Goal: Transaction & Acquisition: Purchase product/service

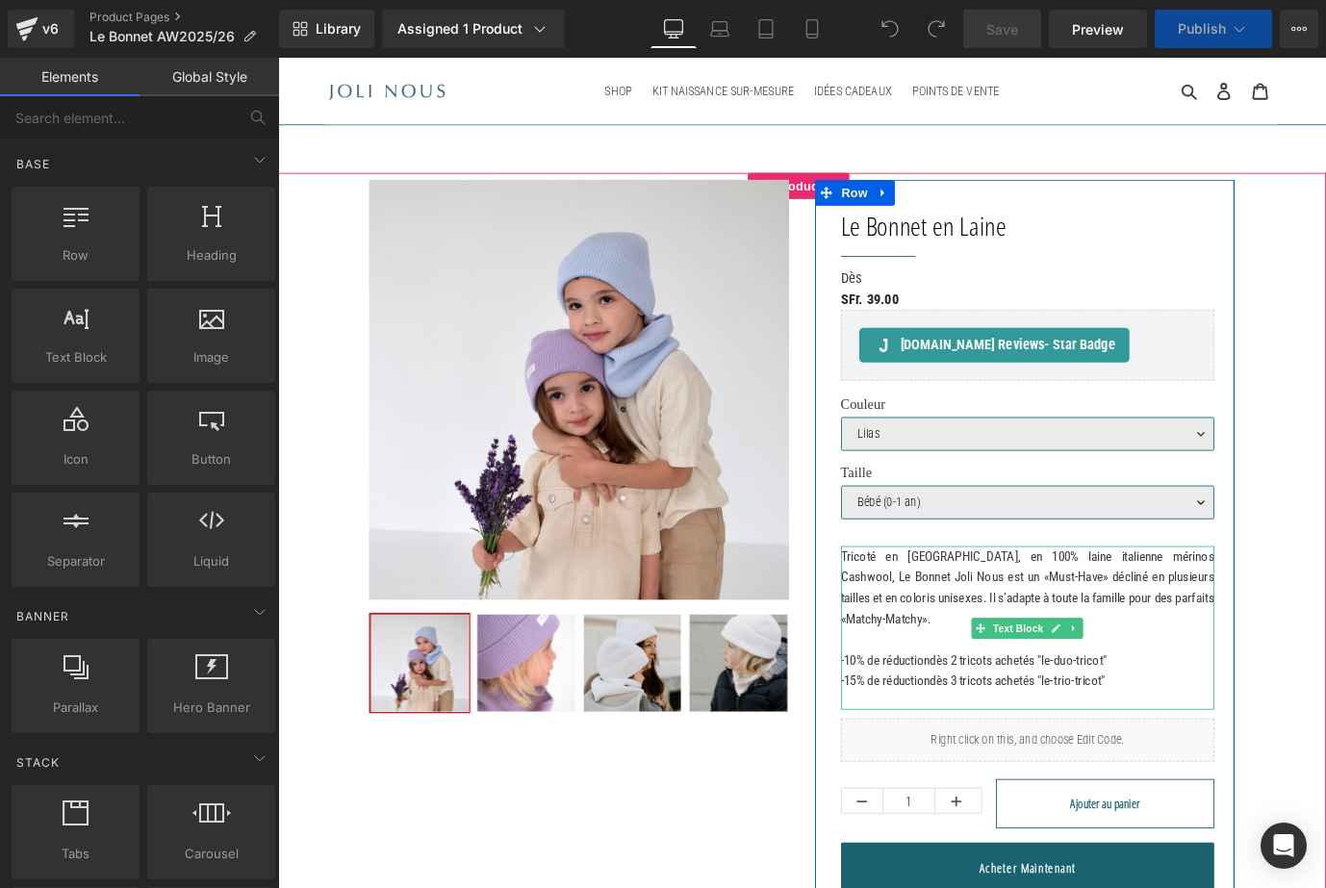
click at [993, 685] on p "Tricoté en [GEOGRAPHIC_DATA], en 100% laine italienne mérinos Cashwool, Le Bonn…" at bounding box center [1112, 646] width 416 height 92
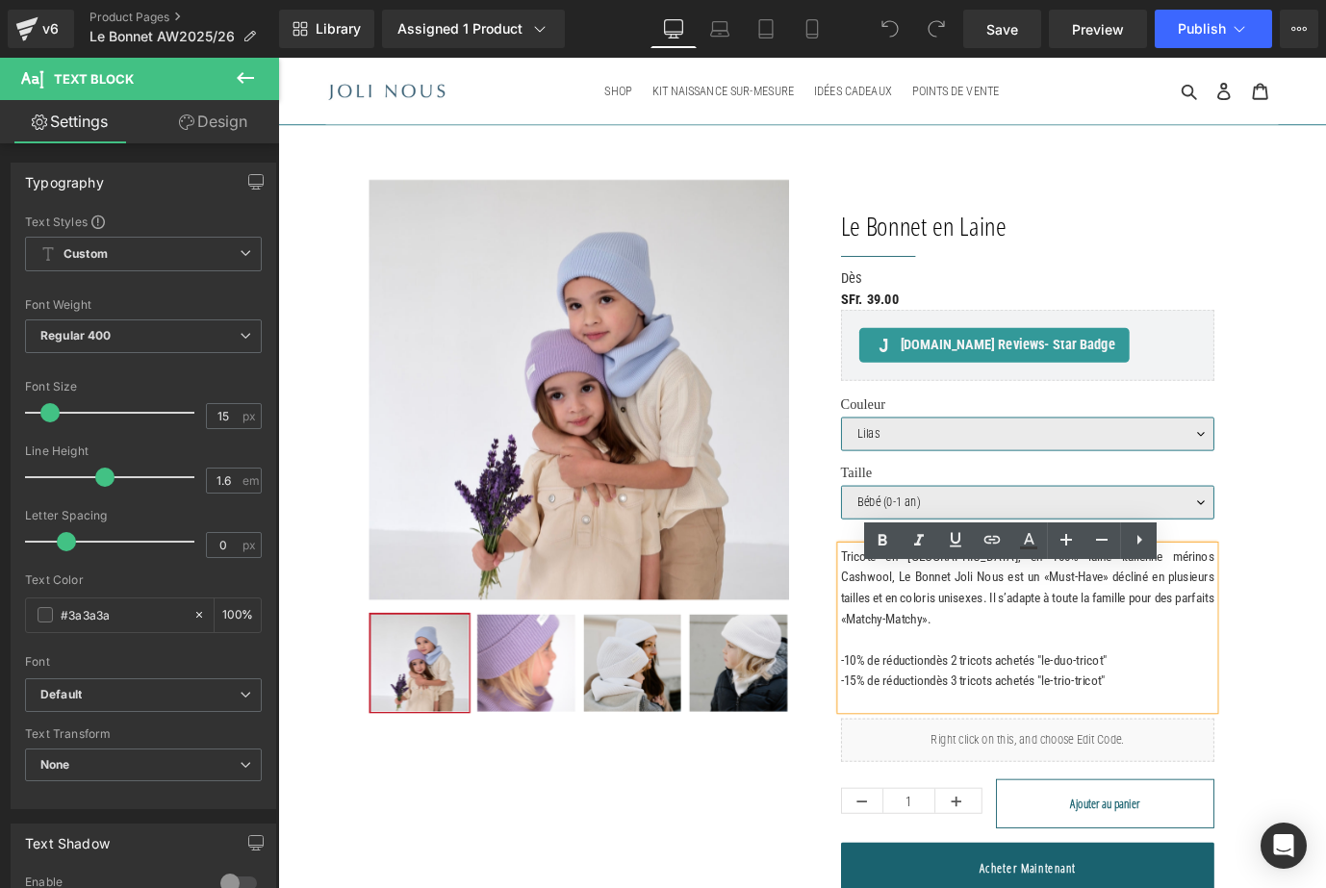
drag, startPoint x: 1248, startPoint y: 777, endPoint x: 887, endPoint y: 639, distance: 386.2
click at [887, 639] on div "Le Bonnet en Laine (P) Title Separator Dès Text Block SFr. 39.00 (P) Price [DOM…" at bounding box center [1108, 589] width 467 height 793
copy div "Tricoté en [GEOGRAPHIC_DATA], en 100% laine italienne mérinos Cashwool, Le Bonn…"
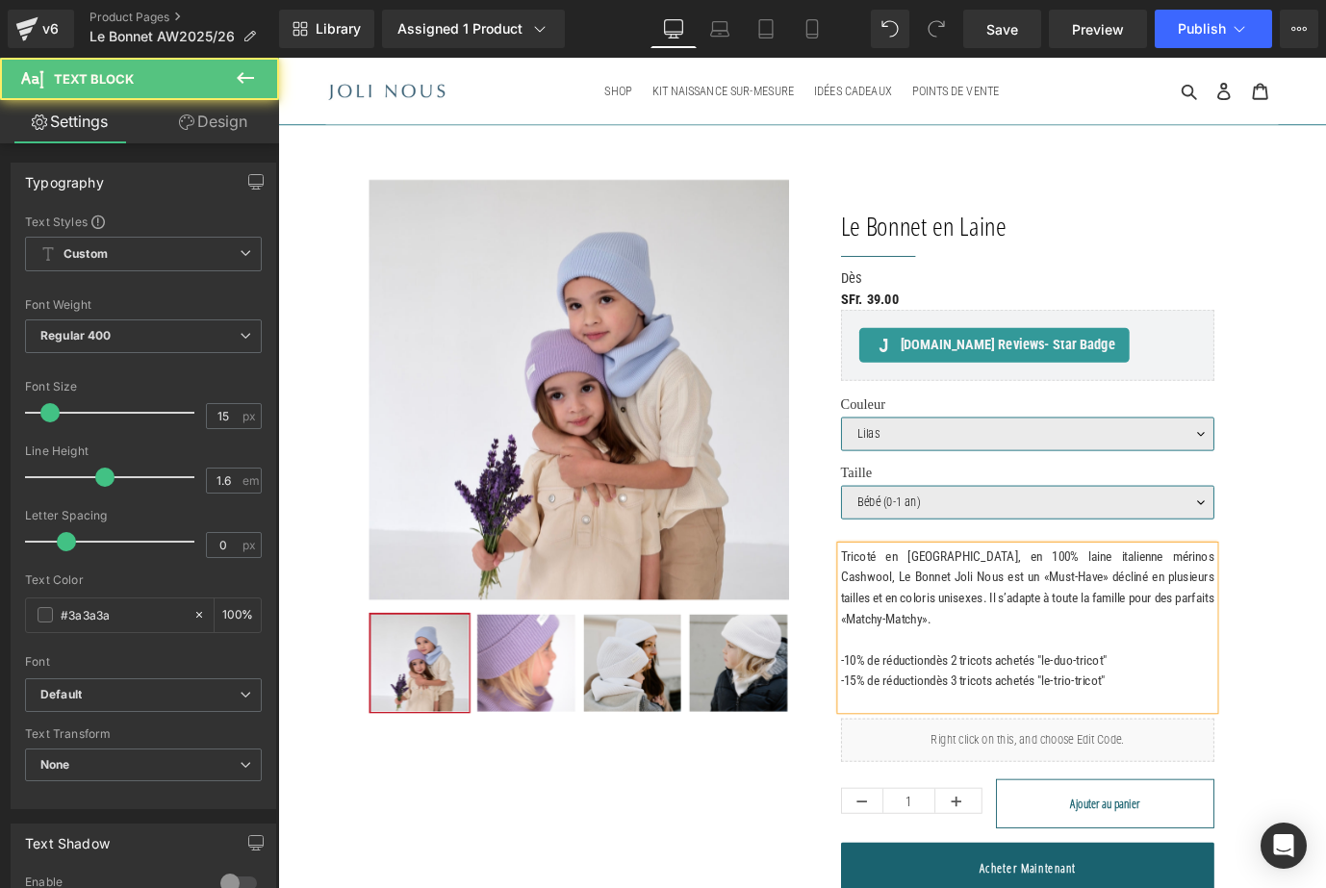
click at [1093, 667] on p "Tricoté en [GEOGRAPHIC_DATA], en 100% laine italienne mérinos Cashwool, Le Bonn…" at bounding box center [1112, 646] width 416 height 92
click at [1075, 687] on p "Tricoté en [GEOGRAPHIC_DATA], en 100% laine italienne mérinos Cashwool, Le Bonn…" at bounding box center [1112, 646] width 416 height 92
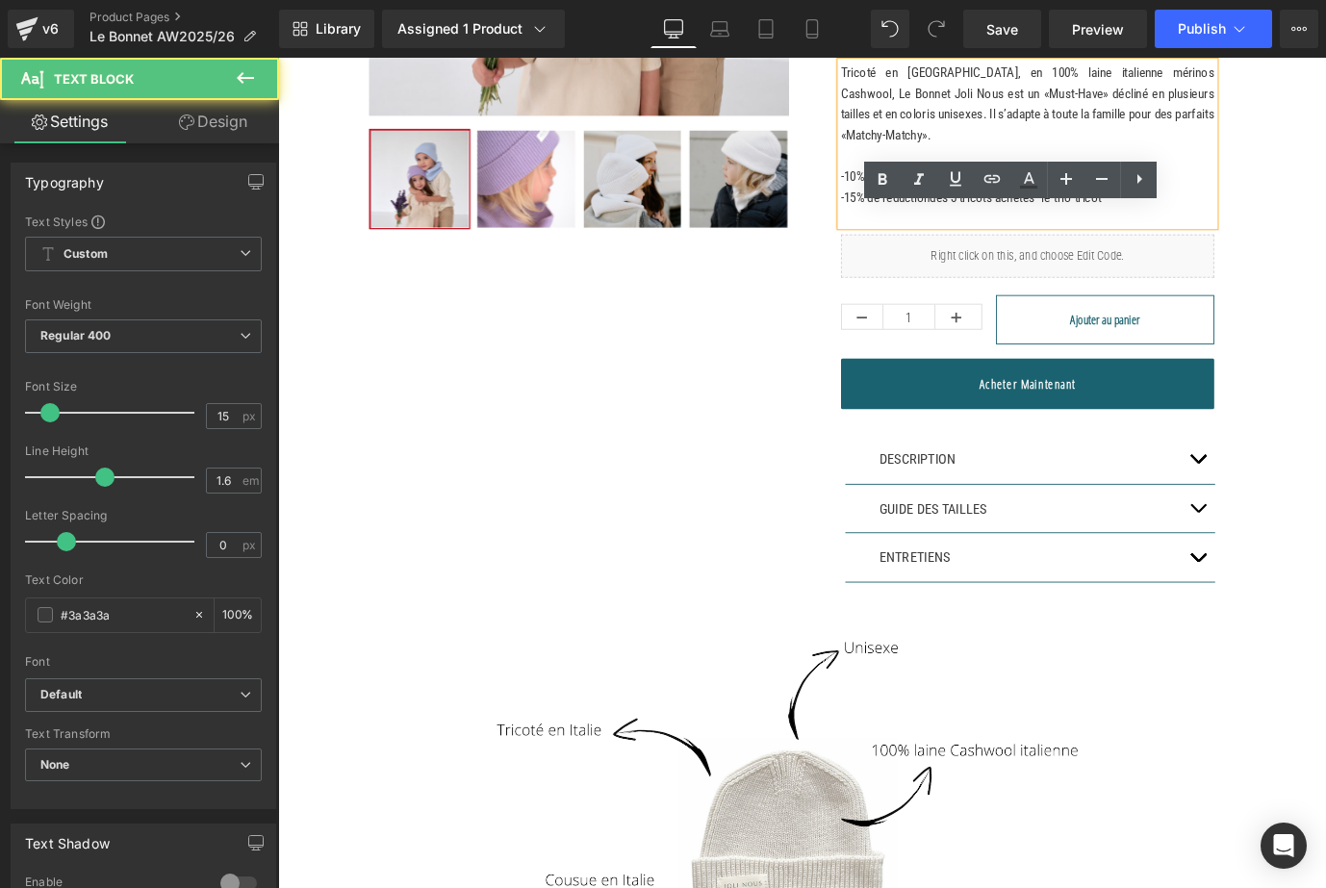
scroll to position [678, 0]
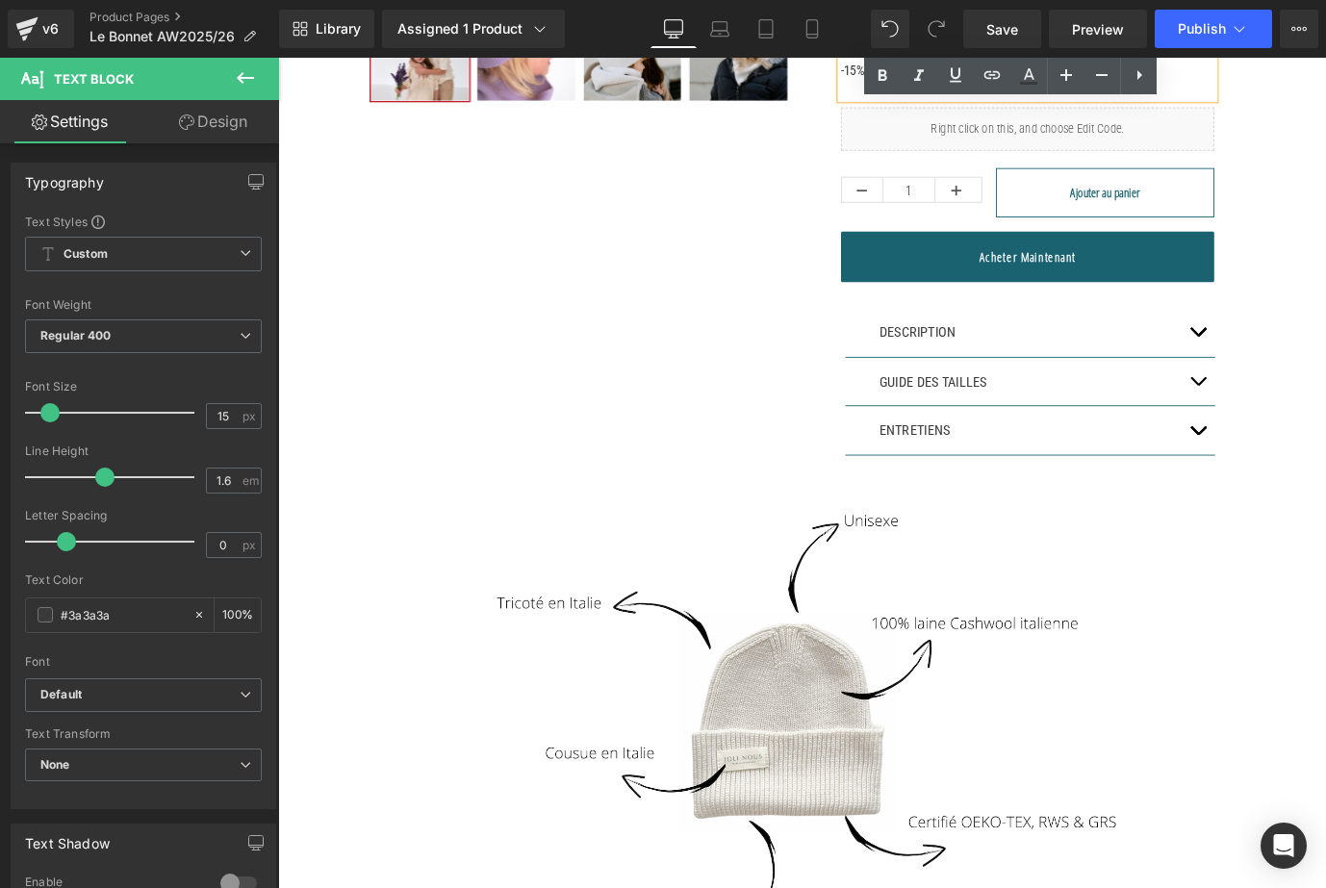
click at [1283, 391] on button "button" at bounding box center [1300, 364] width 38 height 54
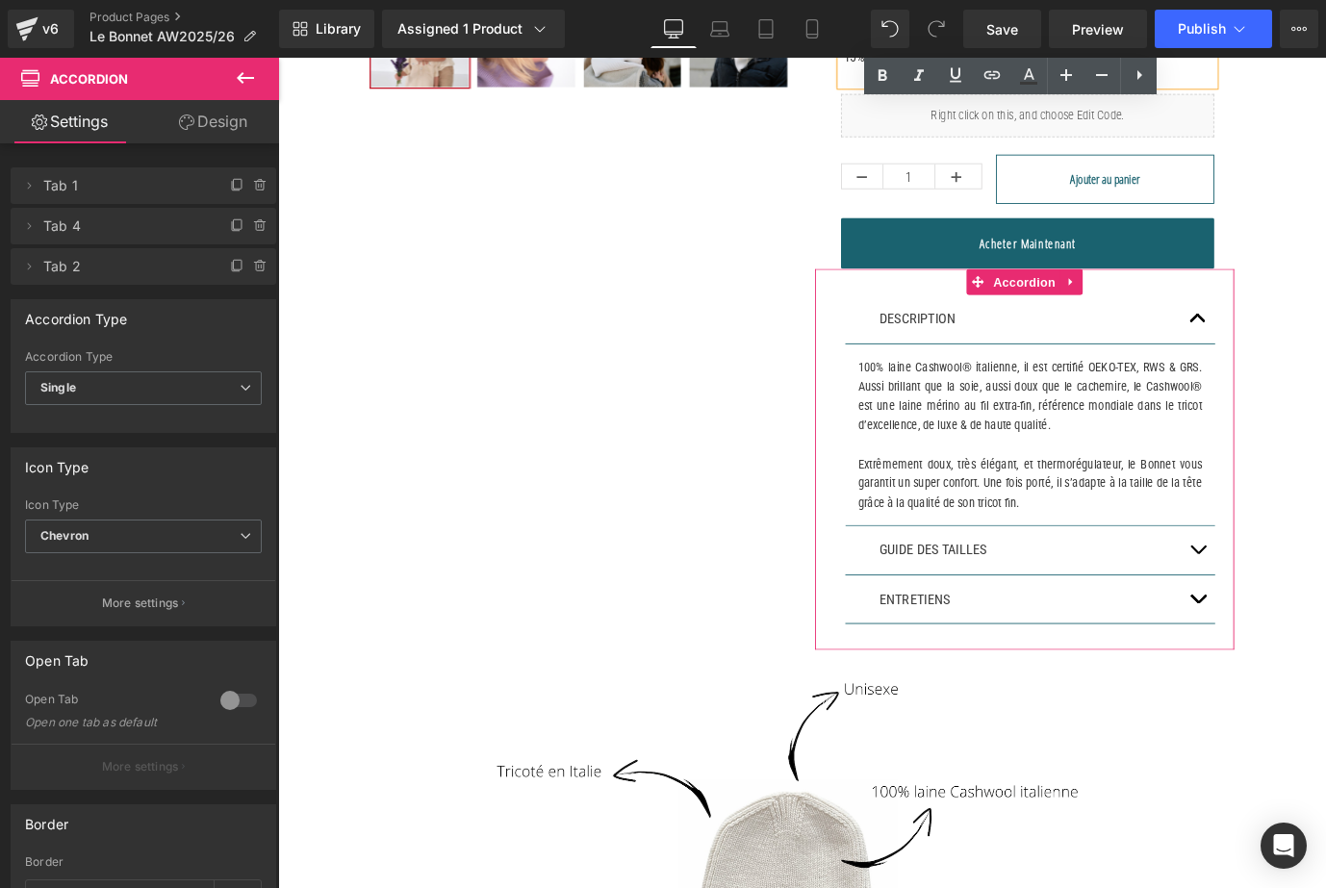
scroll to position [696, 0]
